Goal: Task Accomplishment & Management: Manage account settings

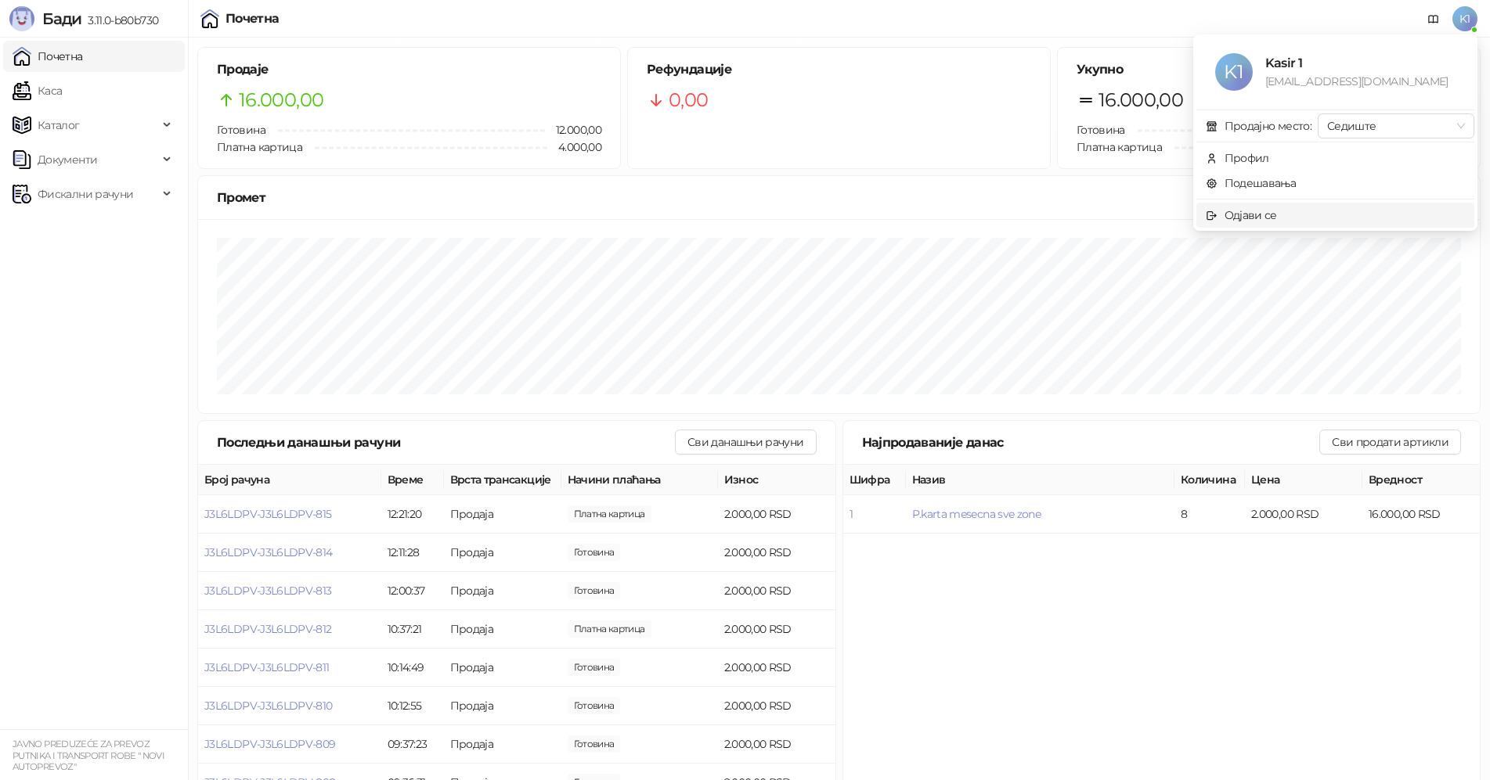
click at [1260, 211] on div "Одјави се" at bounding box center [1250, 215] width 52 height 17
